Goal: Information Seeking & Learning: Learn about a topic

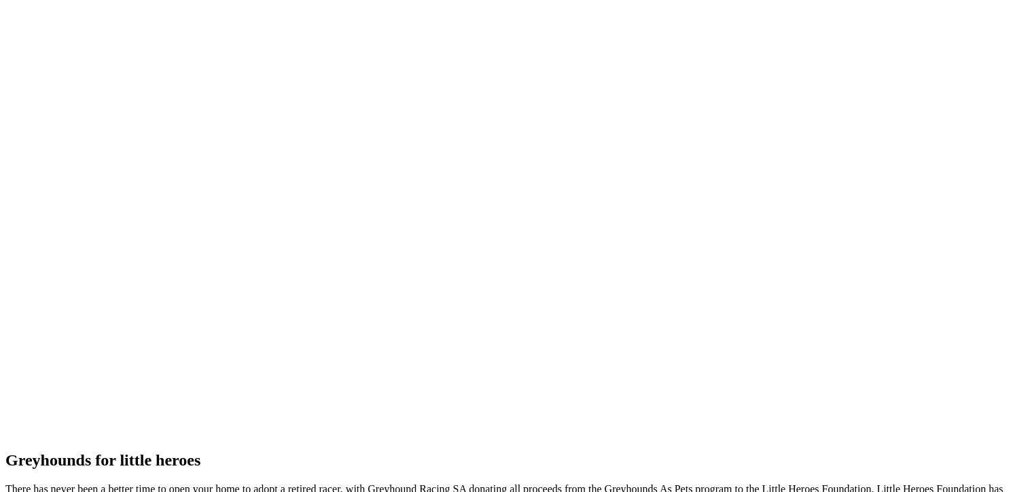
scroll to position [2941, 0]
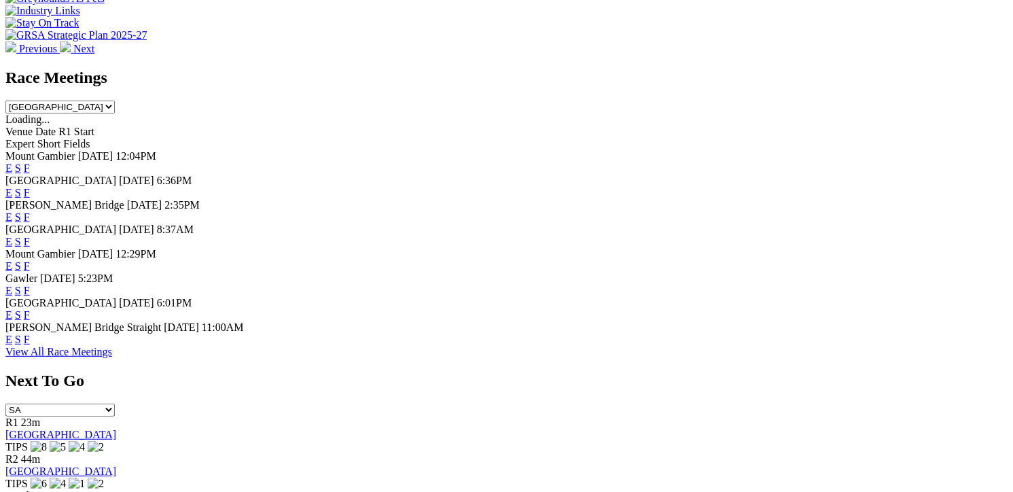
scroll to position [544, 0]
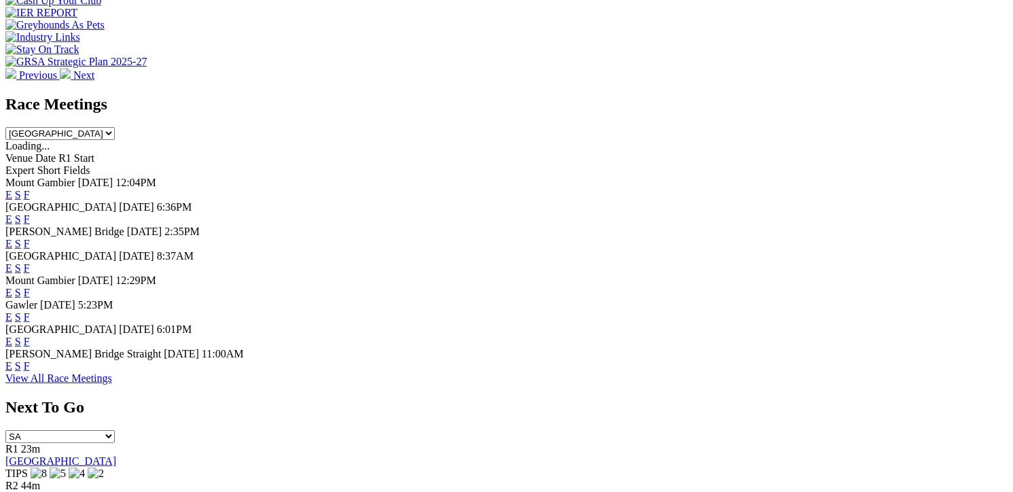
click at [30, 347] on link "F" at bounding box center [27, 342] width 6 height 12
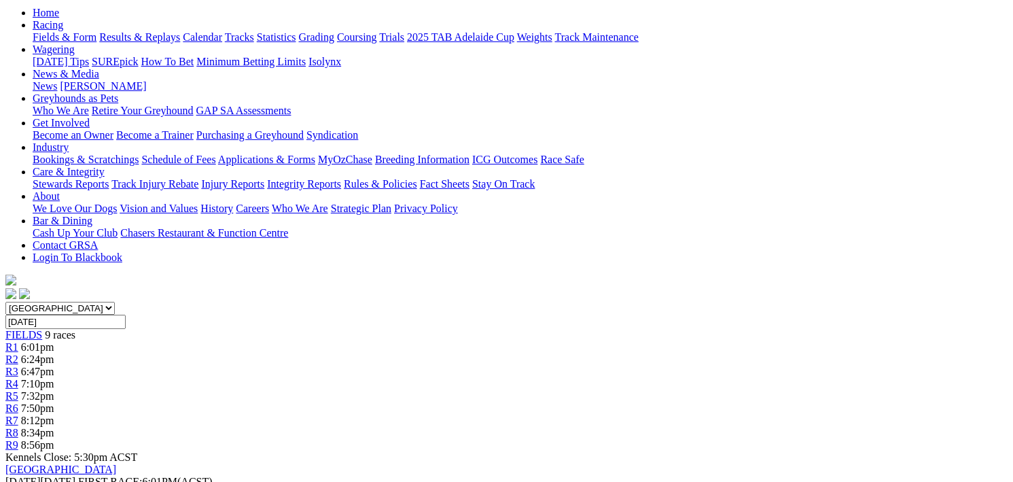
scroll to position [204, 0]
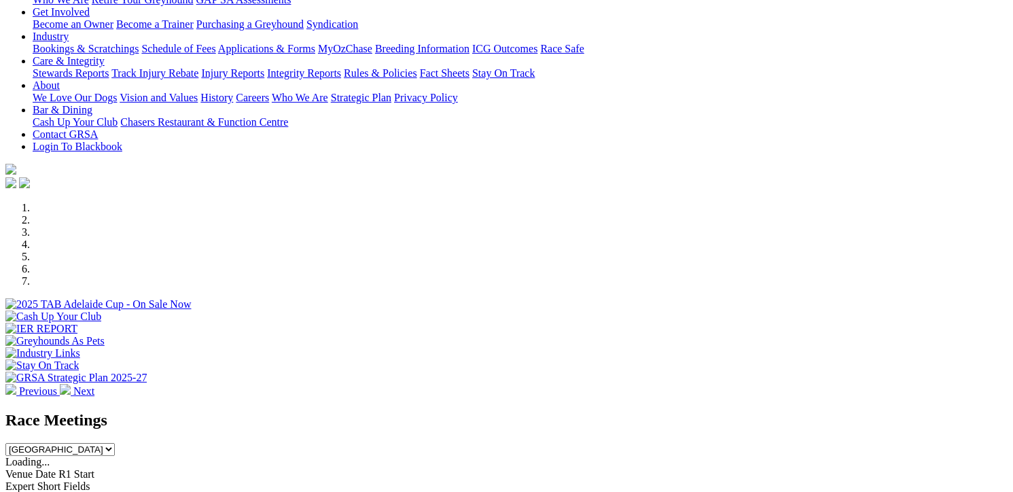
scroll to position [340, 0]
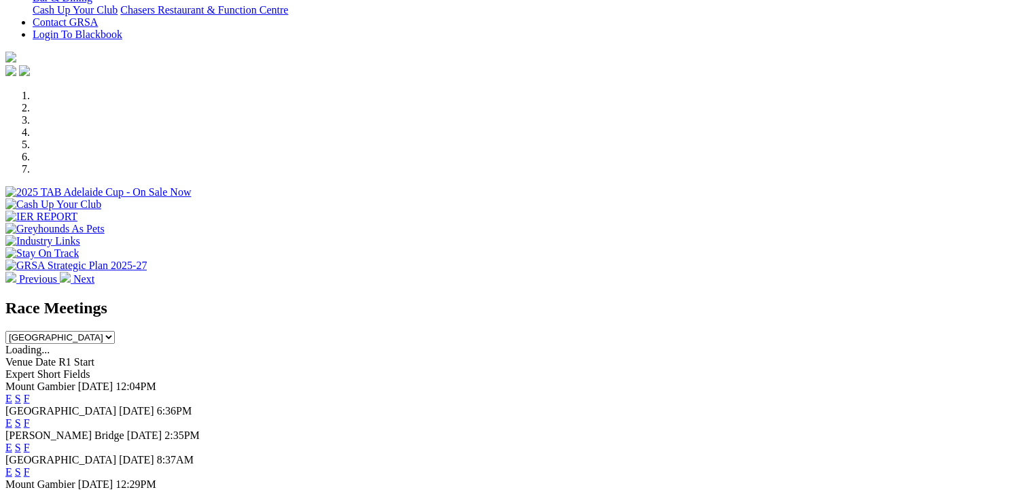
click at [30, 417] on link "F" at bounding box center [27, 423] width 6 height 12
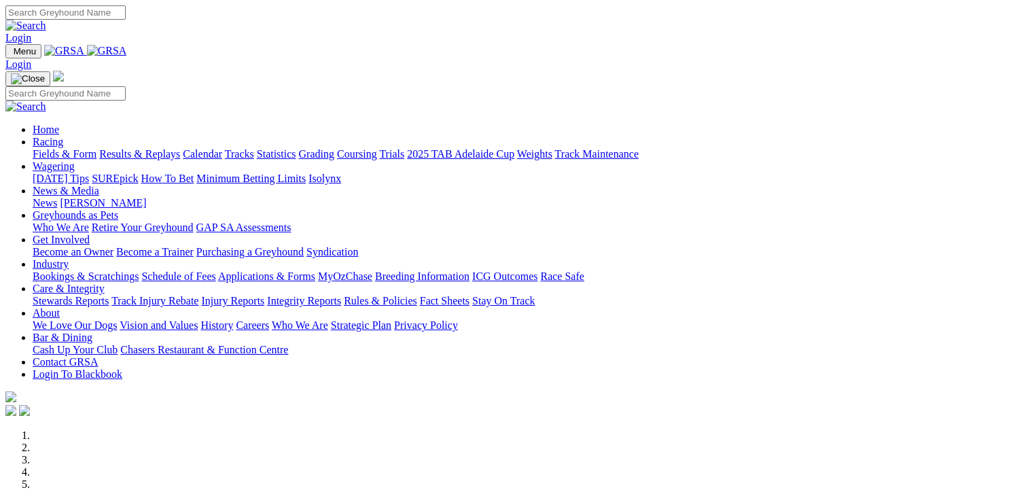
scroll to position [272, 0]
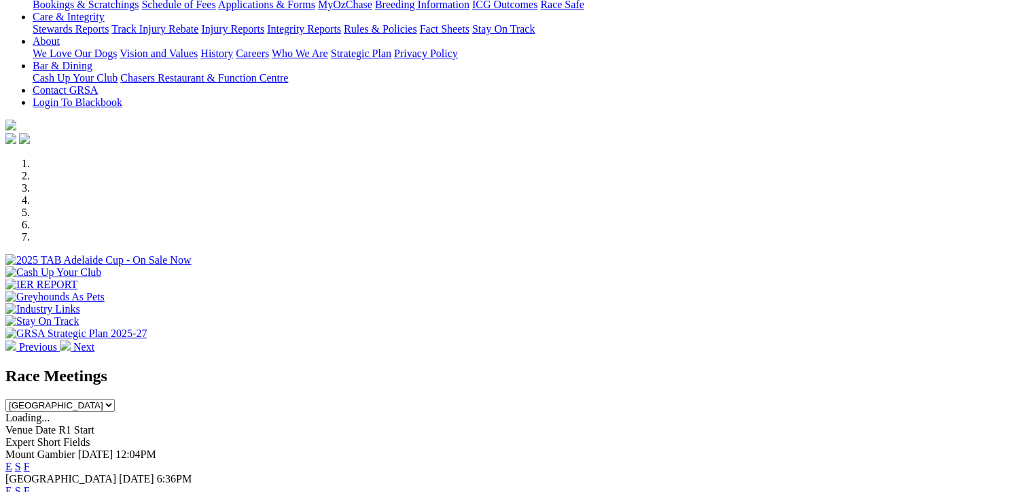
click at [30, 485] on link "F" at bounding box center [27, 491] width 6 height 12
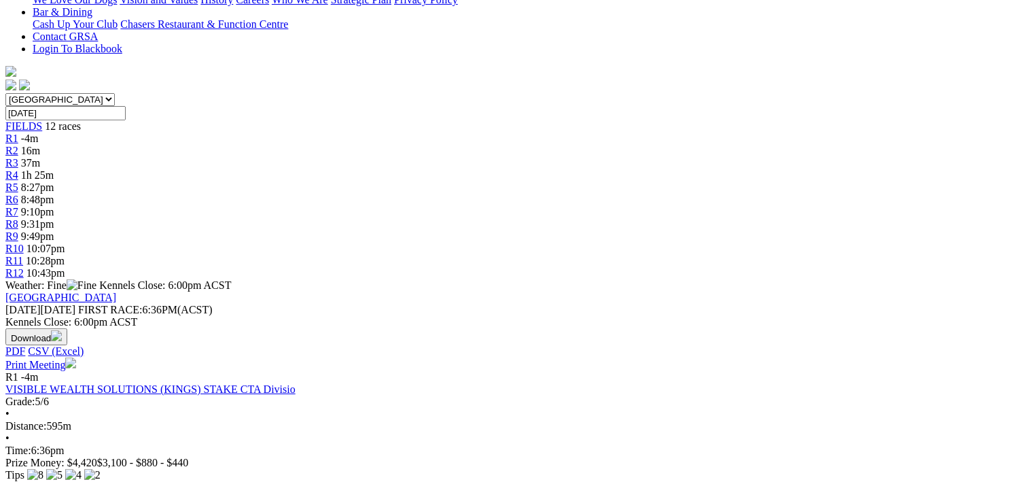
scroll to position [340, 0]
